Goal: Task Accomplishment & Management: Use online tool/utility

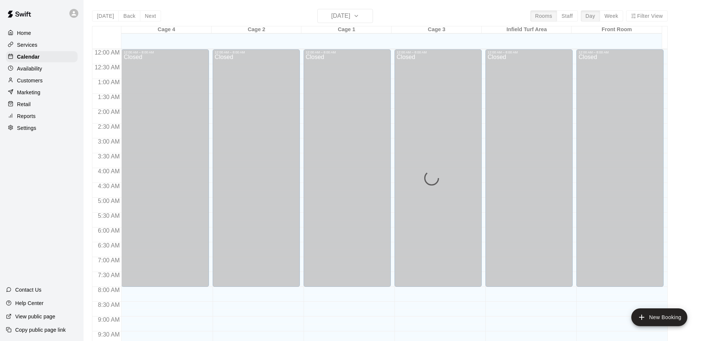
scroll to position [390, 0]
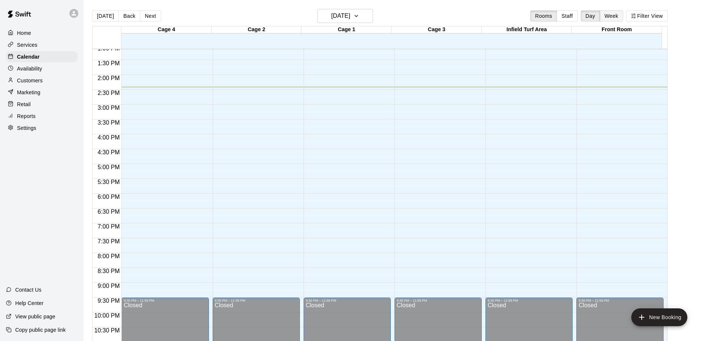
click at [611, 16] on button "Week" at bounding box center [611, 15] width 23 height 11
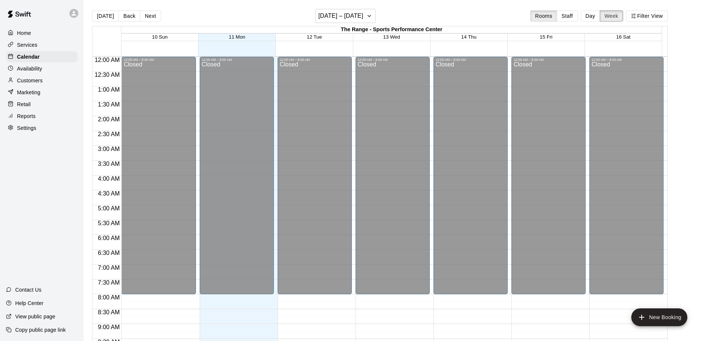
scroll to position [421, 0]
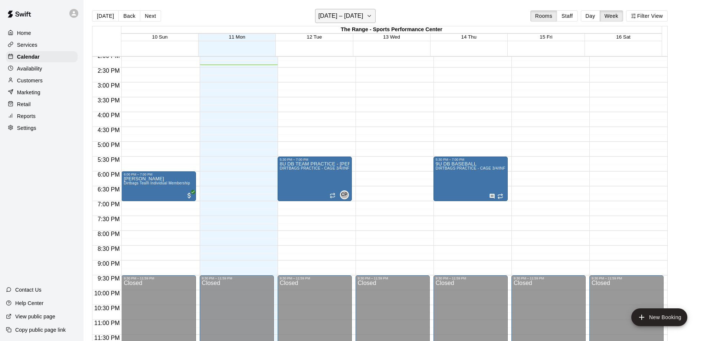
click at [369, 18] on icon "button" at bounding box center [369, 16] width 6 height 9
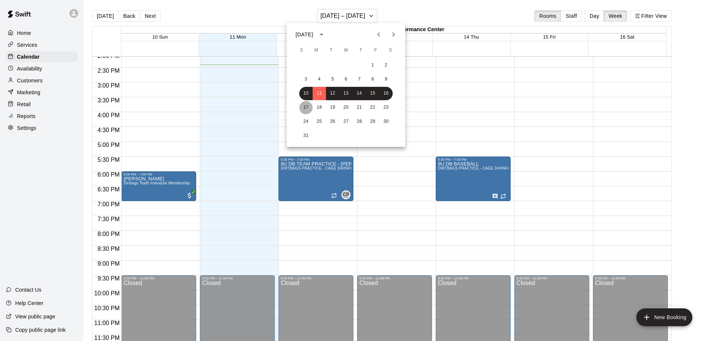
click at [303, 108] on button "17" at bounding box center [305, 107] width 13 height 13
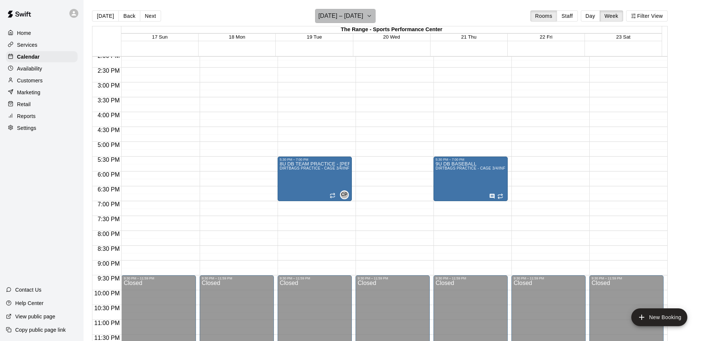
click at [368, 18] on icon "button" at bounding box center [369, 16] width 6 height 9
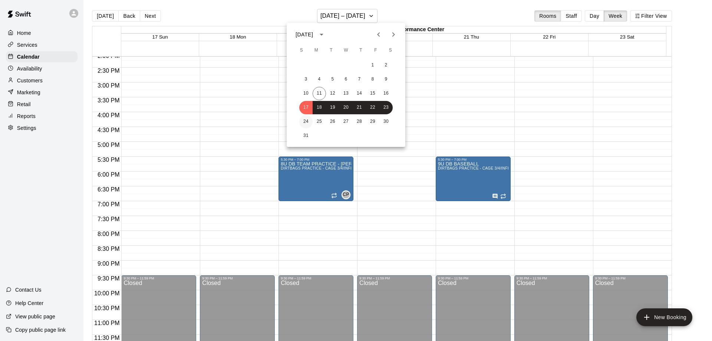
click at [306, 121] on button "24" at bounding box center [305, 121] width 13 height 13
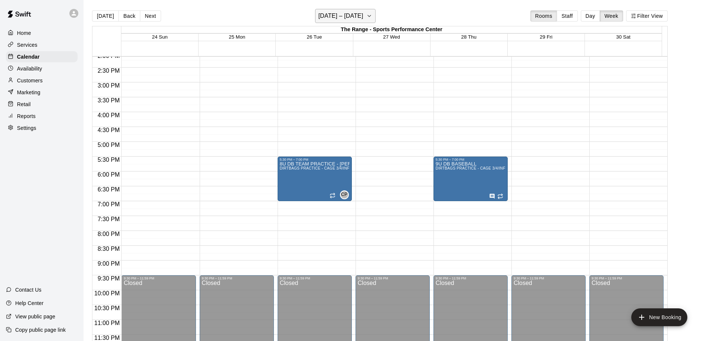
click at [370, 17] on icon "button" at bounding box center [369, 16] width 6 height 9
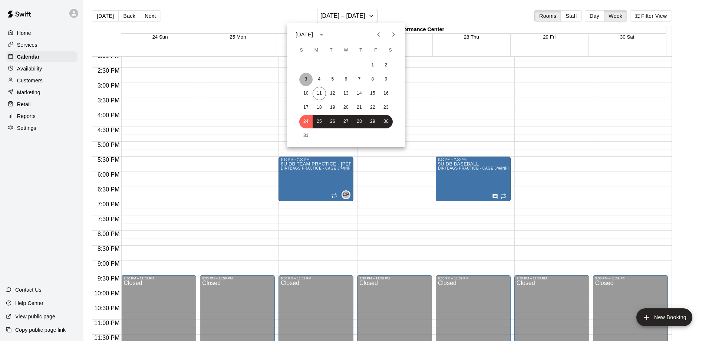
click at [304, 77] on button "3" at bounding box center [305, 79] width 13 height 13
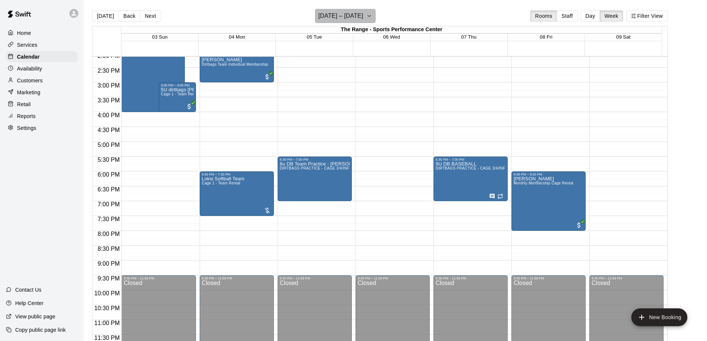
click at [370, 16] on icon "button" at bounding box center [369, 16] width 6 height 9
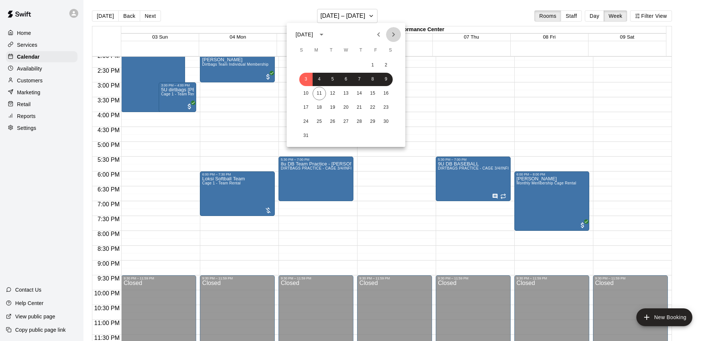
click at [391, 35] on icon "Next month" at bounding box center [393, 34] width 9 height 9
click at [319, 63] on button "1" at bounding box center [319, 65] width 13 height 13
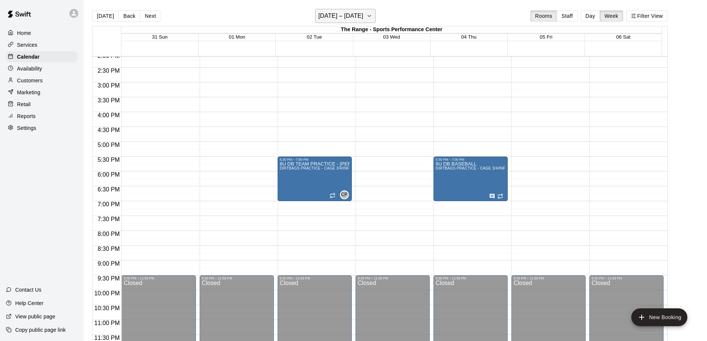
click at [372, 17] on icon "button" at bounding box center [369, 16] width 6 height 9
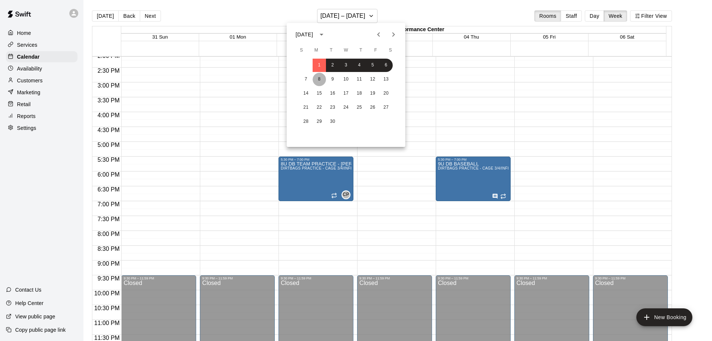
click at [319, 78] on button "8" at bounding box center [319, 79] width 13 height 13
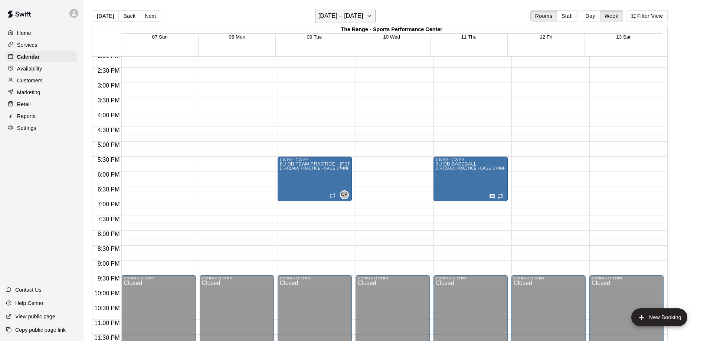
click at [372, 17] on icon "button" at bounding box center [369, 16] width 6 height 9
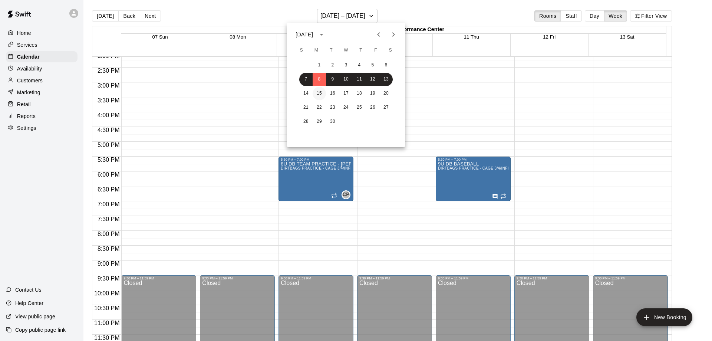
click at [317, 89] on button "15" at bounding box center [319, 93] width 13 height 13
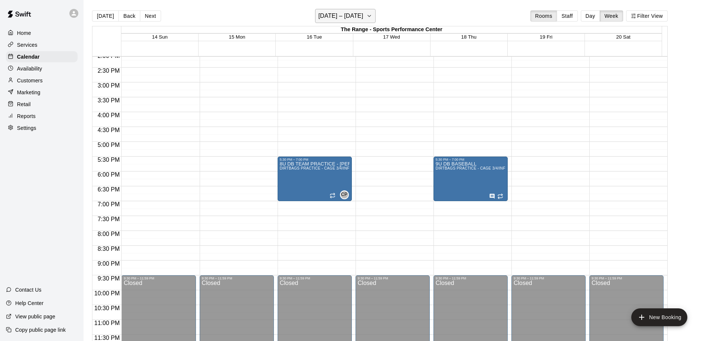
click at [372, 18] on icon "button" at bounding box center [369, 16] width 6 height 9
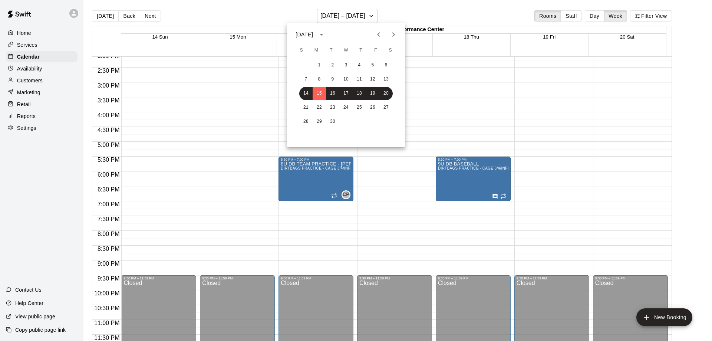
click at [395, 32] on icon "Next month" at bounding box center [393, 34] width 9 height 9
click at [320, 78] on button "6" at bounding box center [319, 79] width 13 height 13
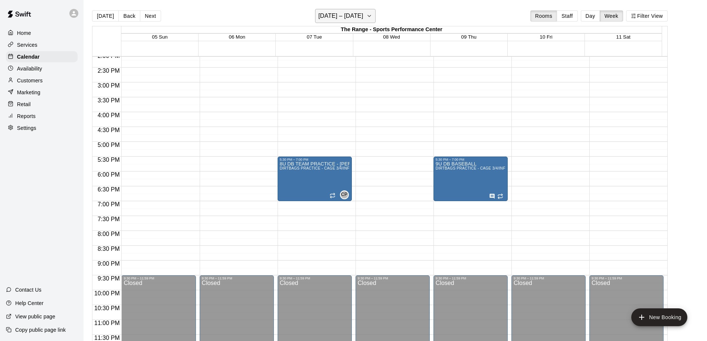
click at [371, 17] on icon "button" at bounding box center [369, 16] width 6 height 9
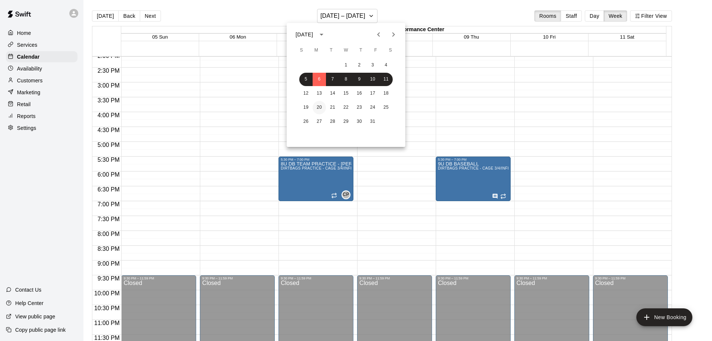
click at [316, 104] on button "20" at bounding box center [319, 107] width 13 height 13
